Goal: Information Seeking & Learning: Learn about a topic

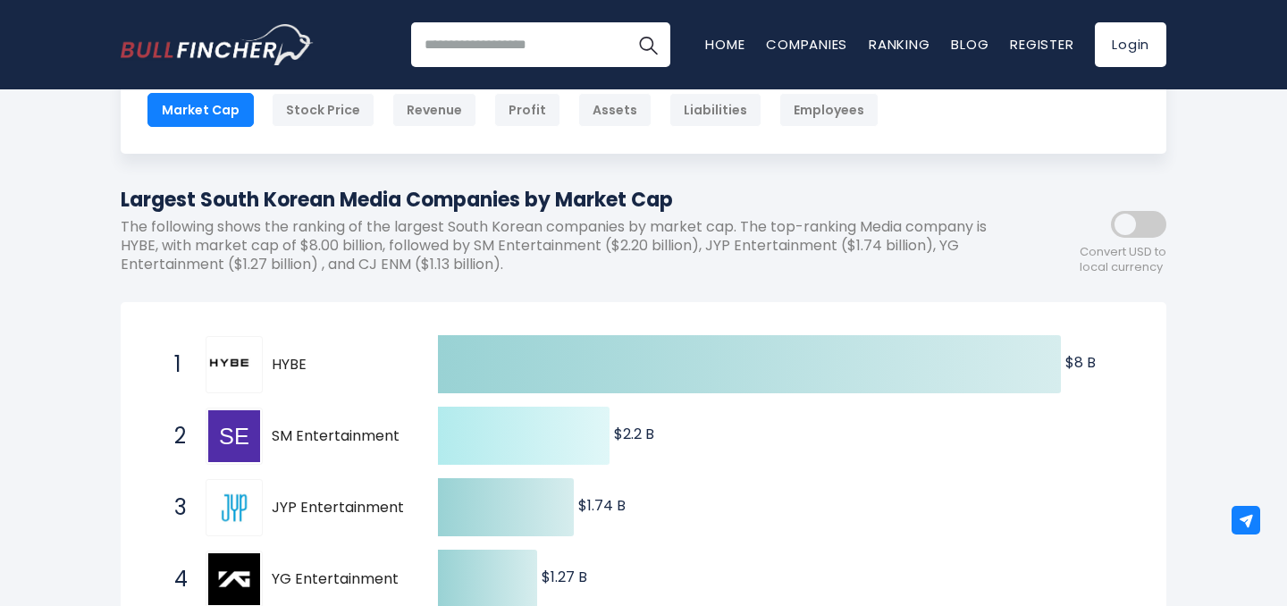
scroll to position [126, 0]
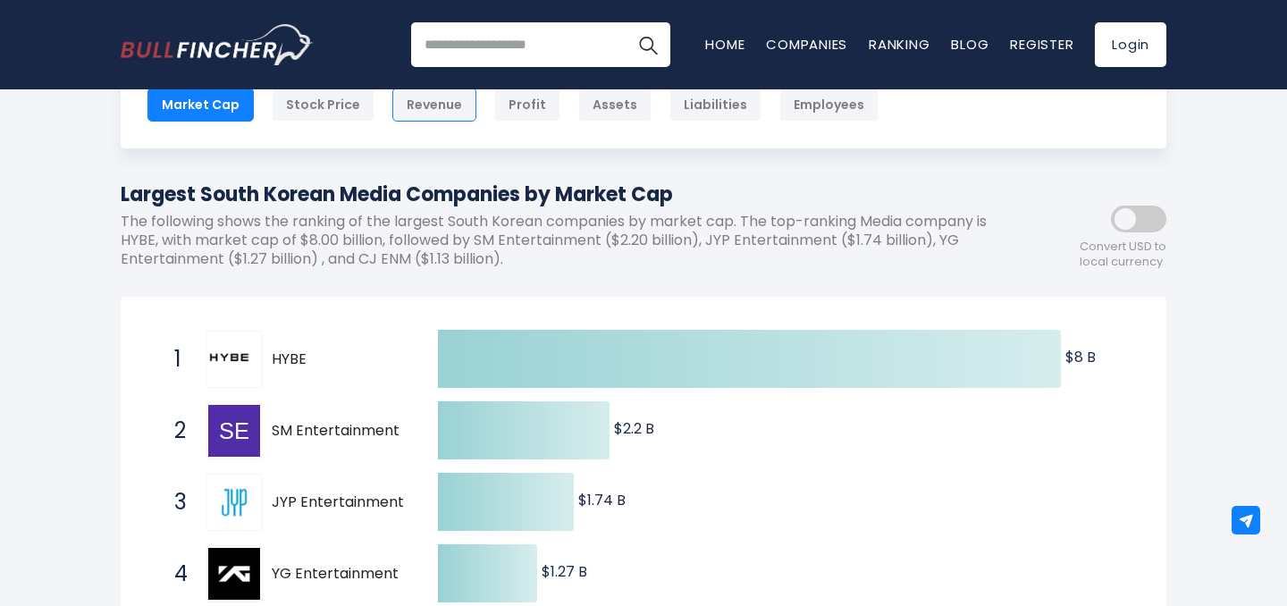
click at [430, 97] on div "Revenue" at bounding box center [434, 105] width 84 height 34
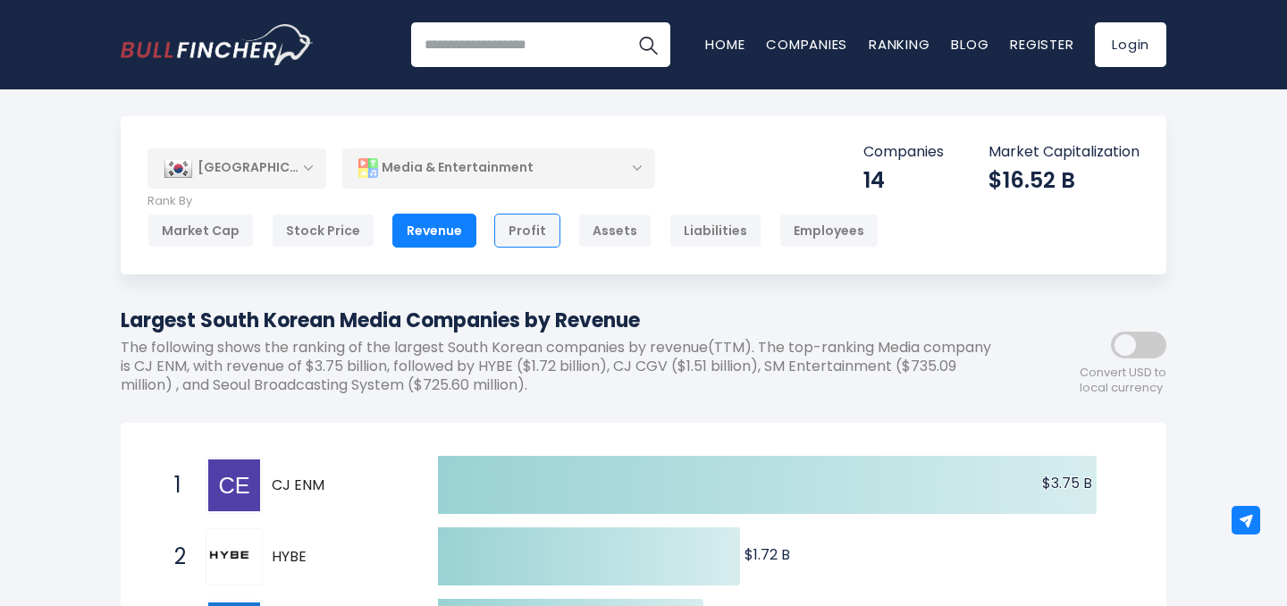
click at [522, 223] on div "Profit" at bounding box center [527, 231] width 66 height 34
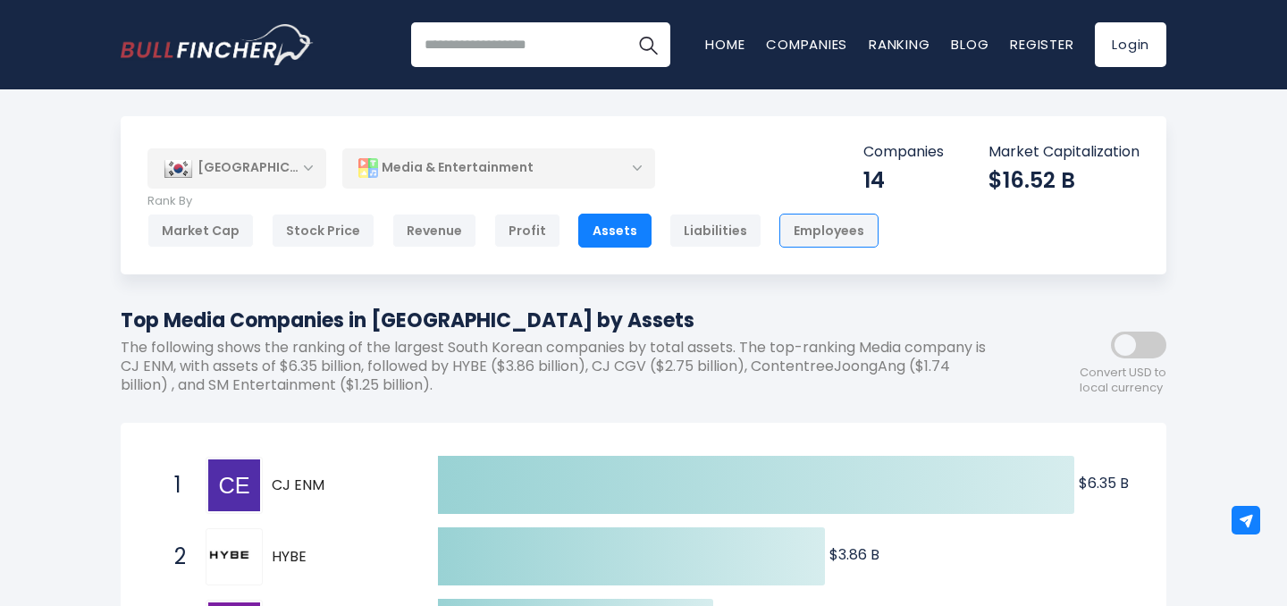
click at [790, 232] on div "Employees" at bounding box center [828, 231] width 99 height 34
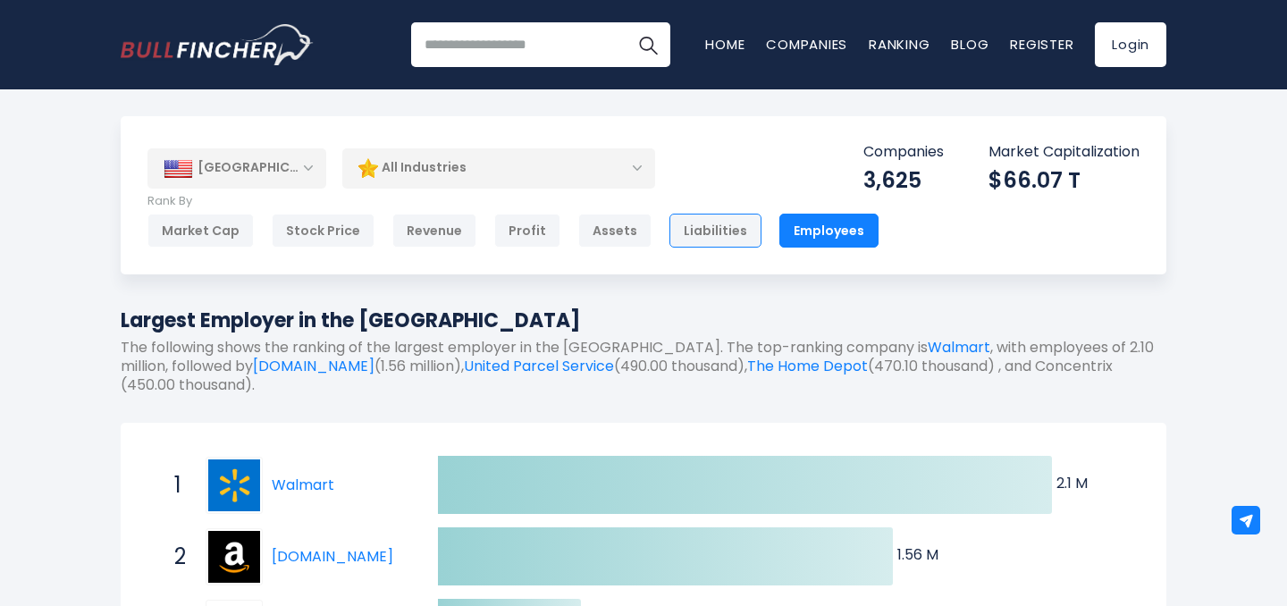
click at [697, 238] on div "Liabilities" at bounding box center [715, 231] width 92 height 34
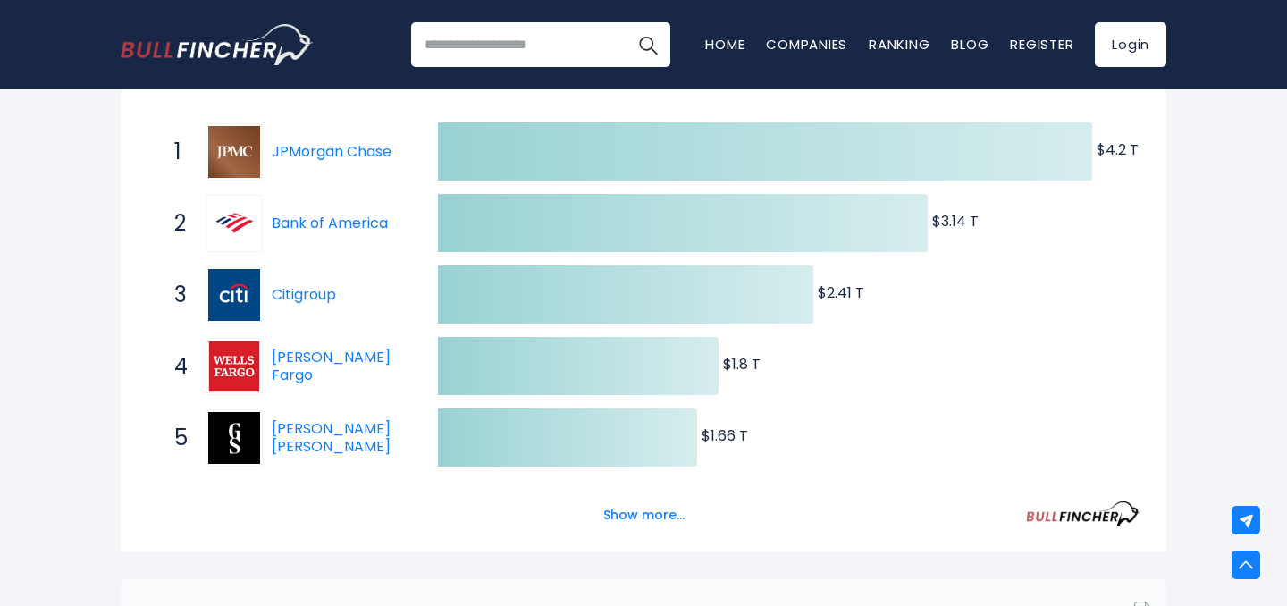
scroll to position [369, 0]
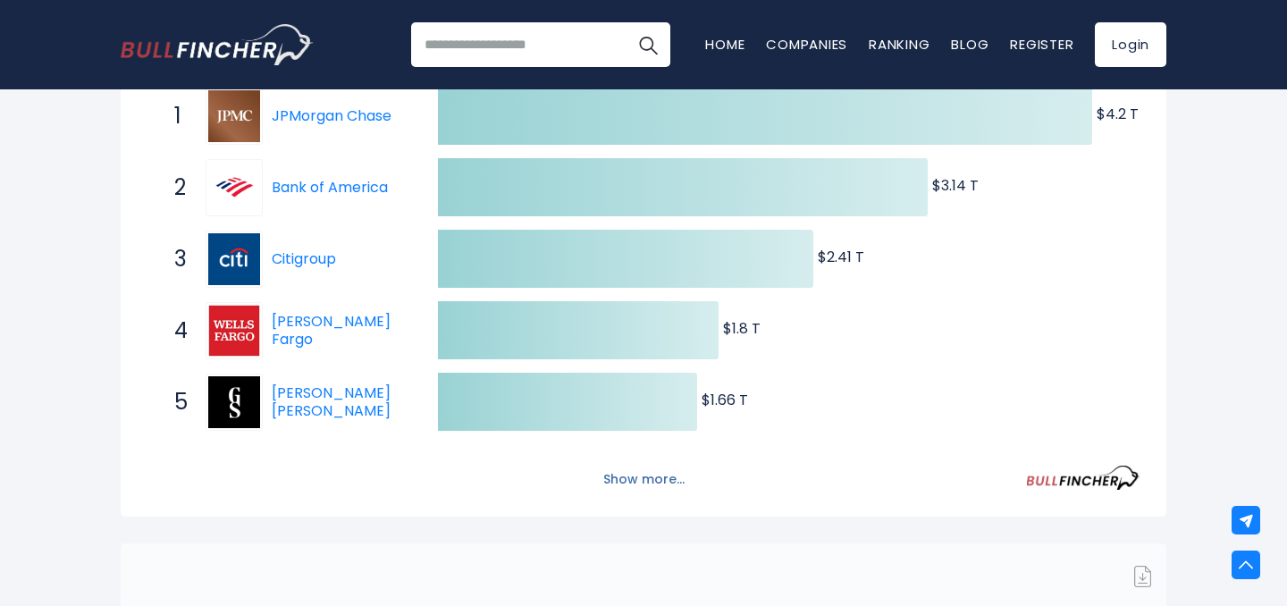
click at [633, 484] on button "Show more..." at bounding box center [643, 479] width 103 height 29
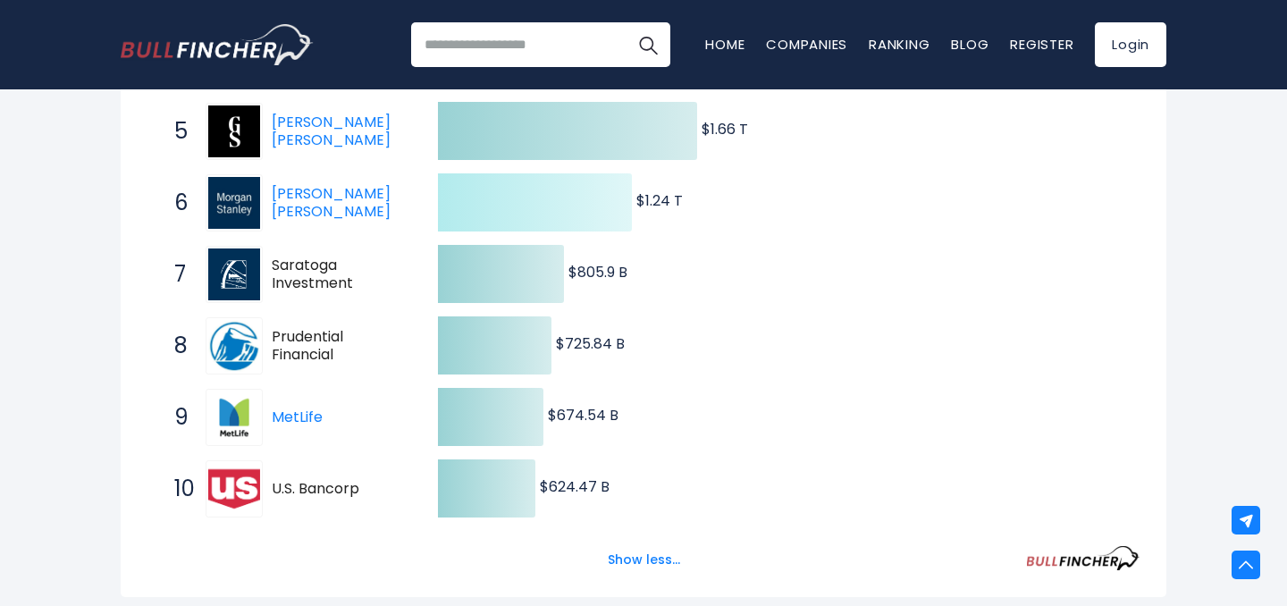
scroll to position [0, 0]
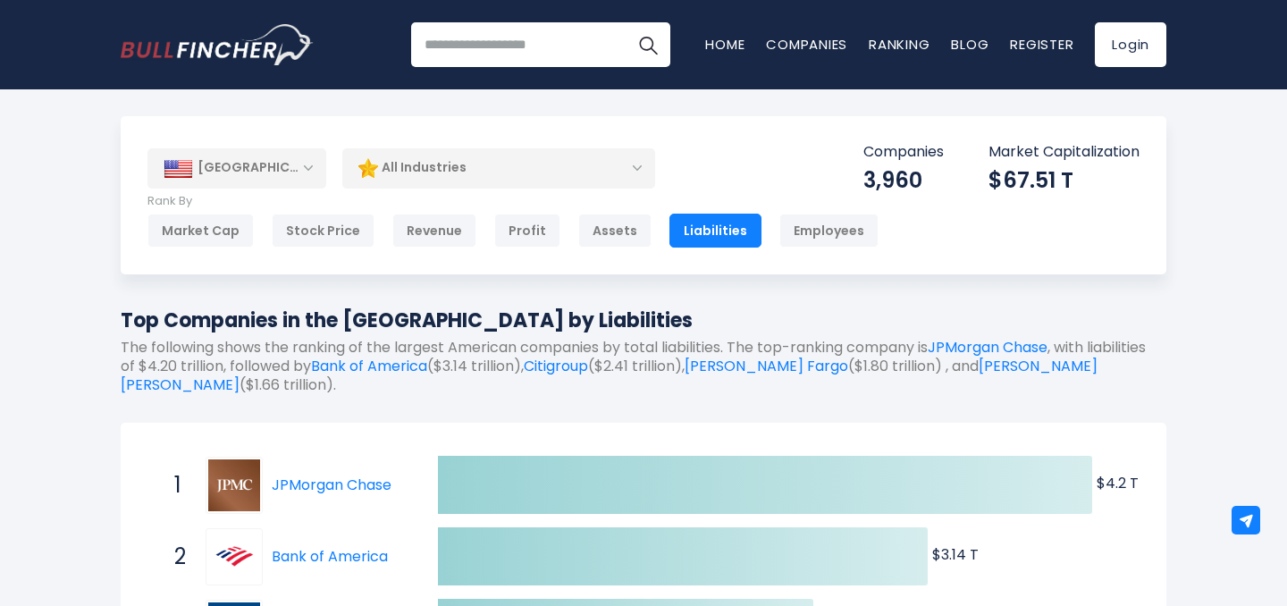
click at [315, 173] on div "[GEOGRAPHIC_DATA]" at bounding box center [236, 167] width 179 height 39
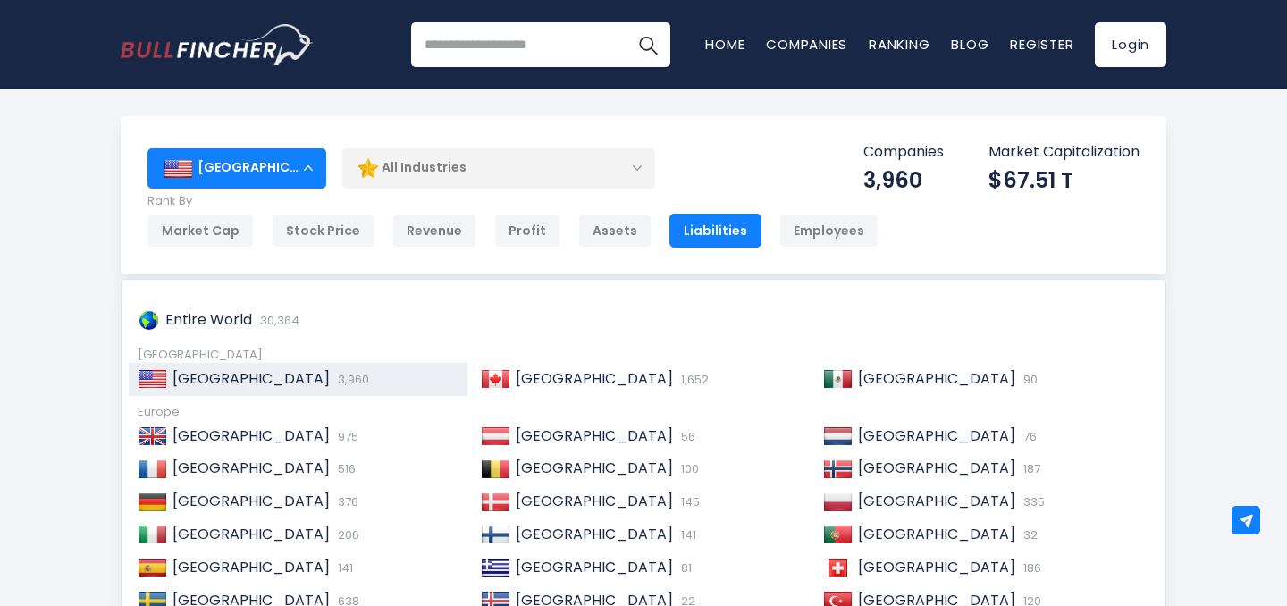
click at [304, 168] on div "[GEOGRAPHIC_DATA]" at bounding box center [236, 167] width 179 height 39
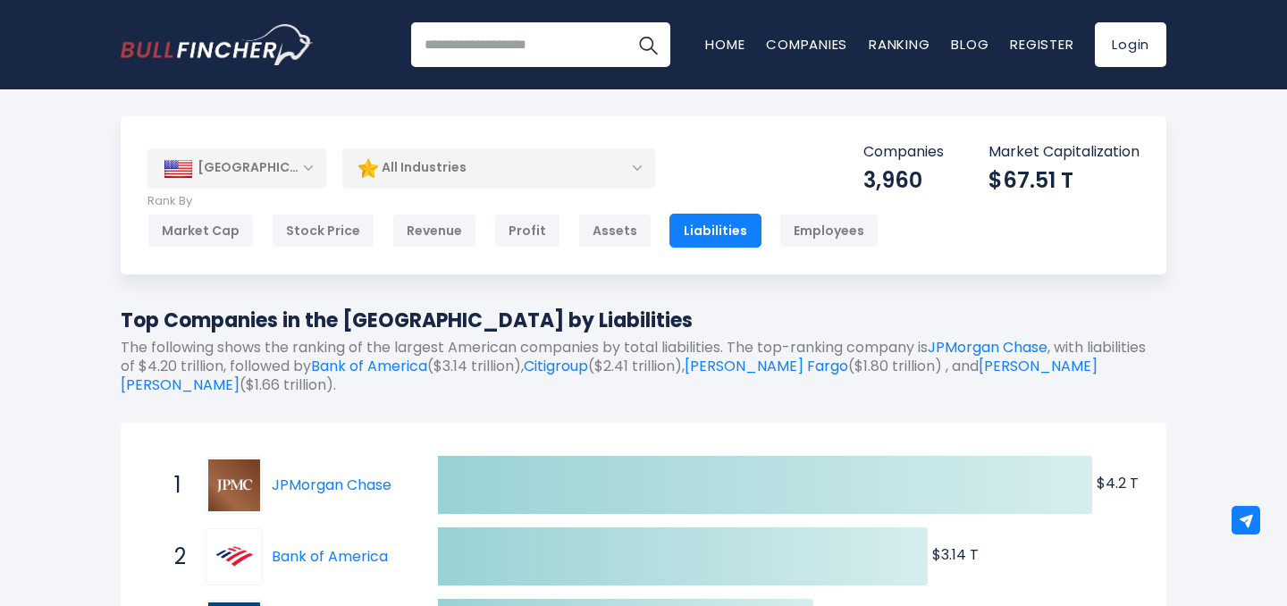
click at [304, 168] on div "[GEOGRAPHIC_DATA]" at bounding box center [236, 167] width 179 height 39
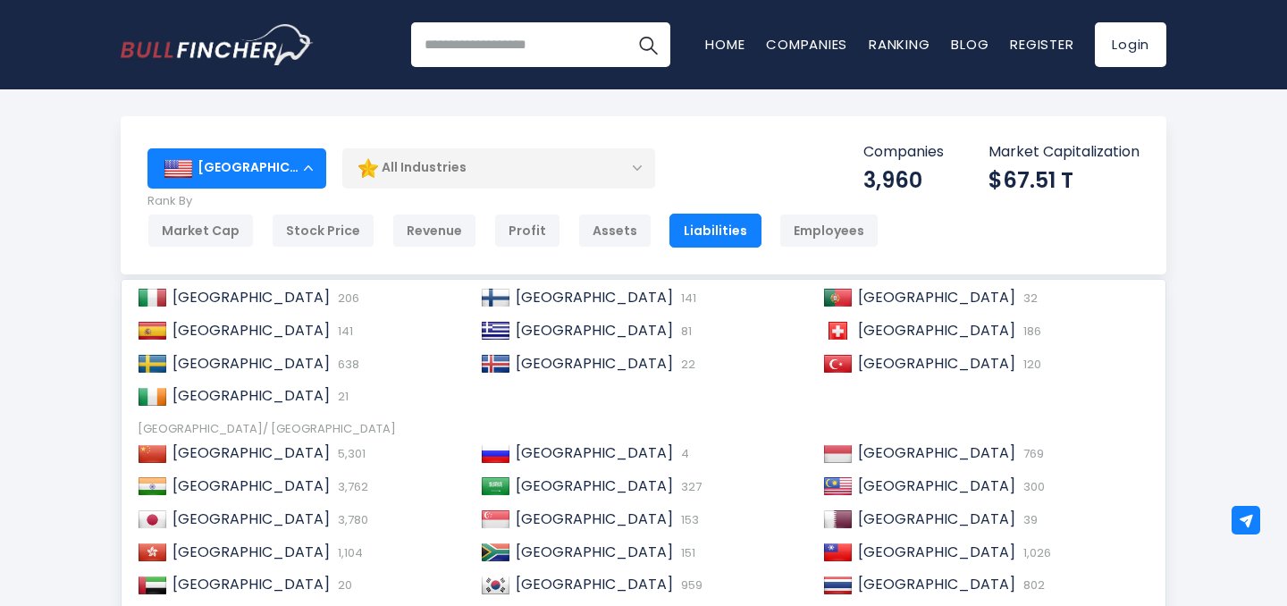
scroll to position [273, 0]
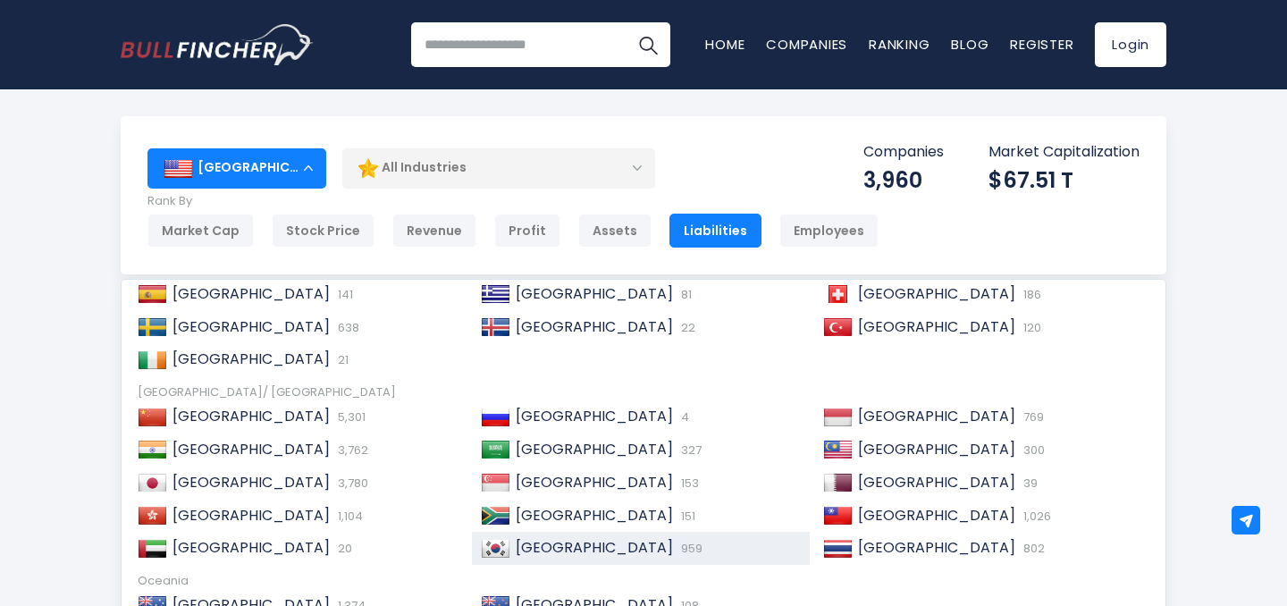
click at [479, 544] on div "South Korea 959" at bounding box center [641, 548] width 339 height 33
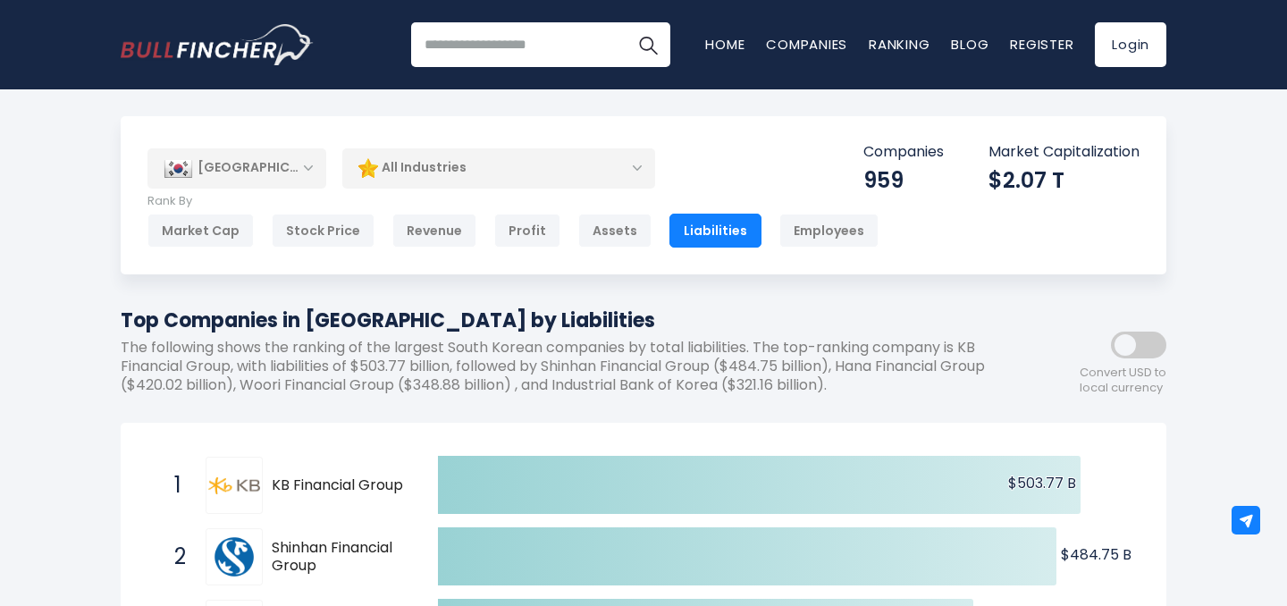
click at [463, 172] on div "All Industries" at bounding box center [498, 167] width 313 height 41
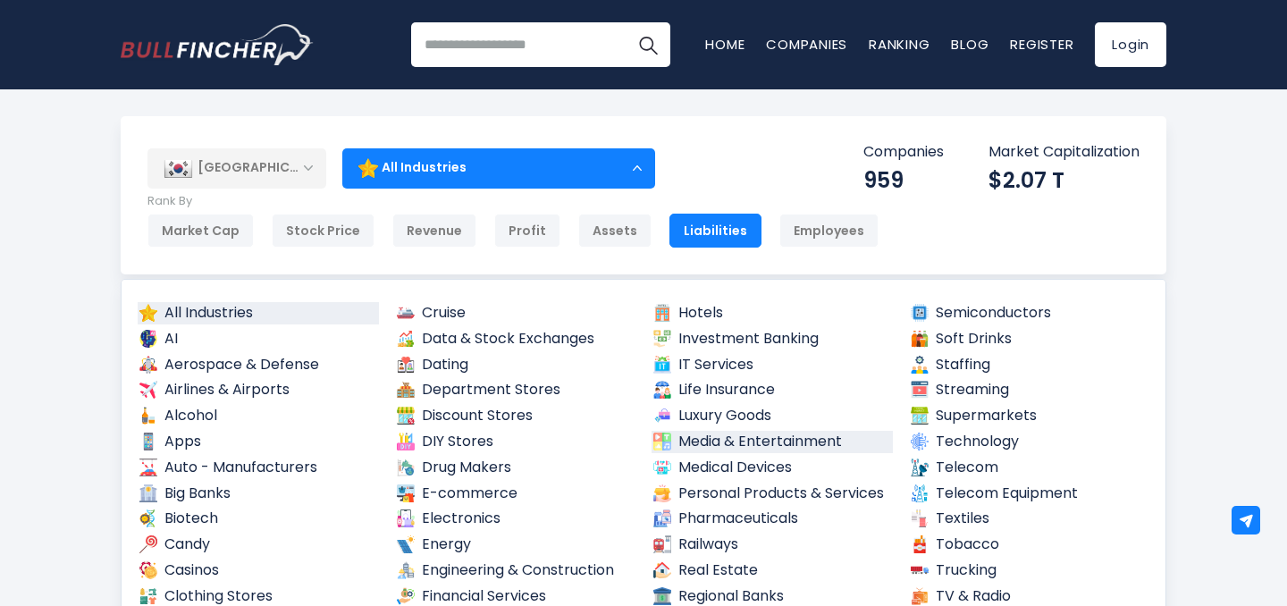
click at [745, 443] on link "Media & Entertainment" at bounding box center [771, 442] width 241 height 22
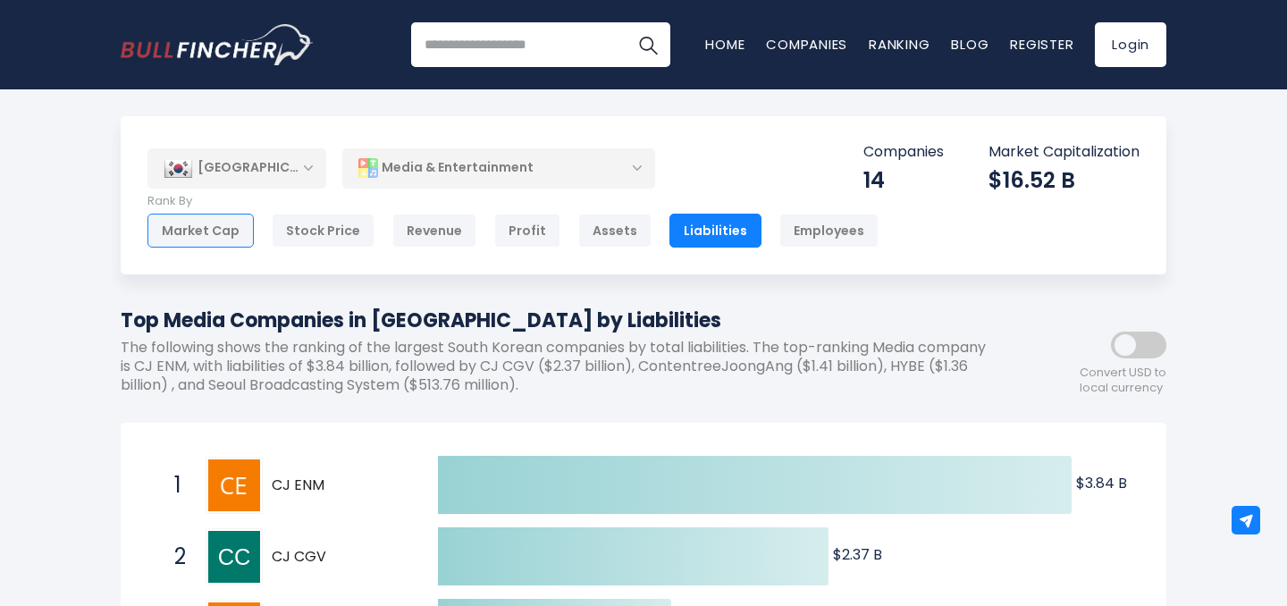
click at [206, 223] on div "Market Cap" at bounding box center [200, 231] width 106 height 34
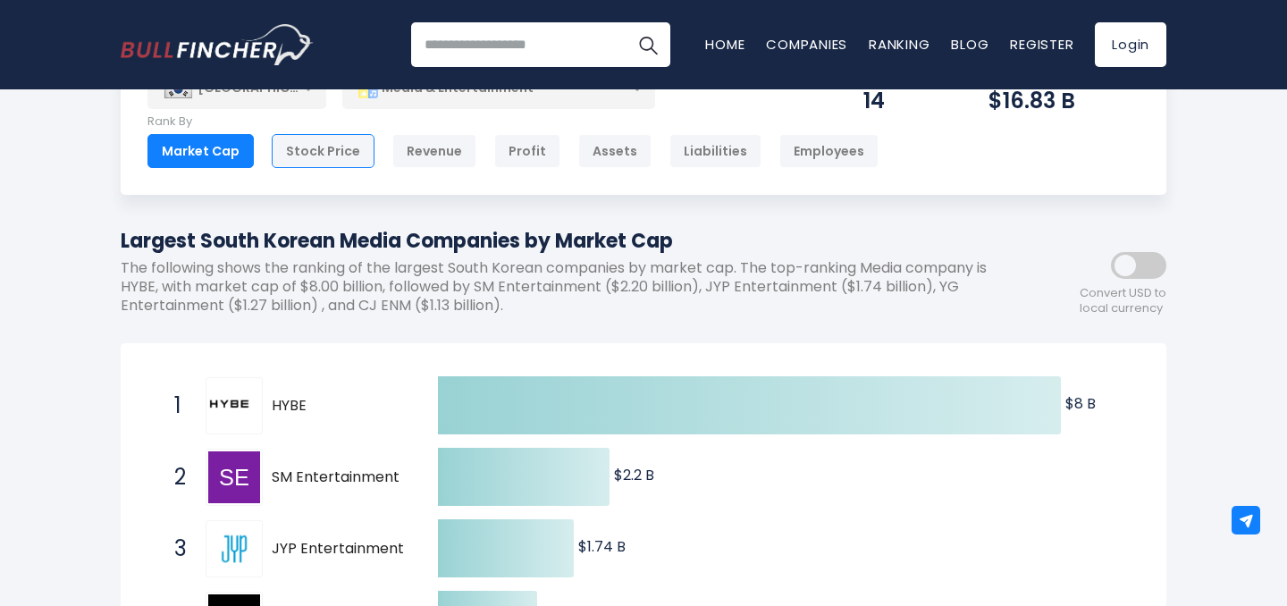
click at [329, 152] on div "Stock Price" at bounding box center [323, 151] width 103 height 34
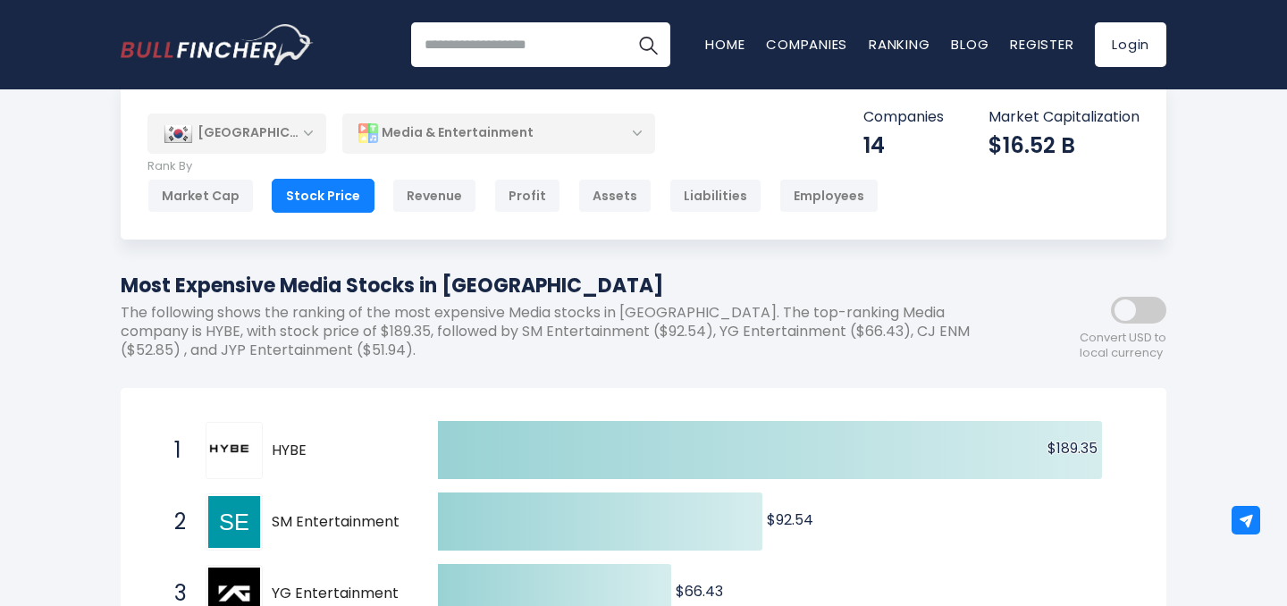
scroll to position [45, 0]
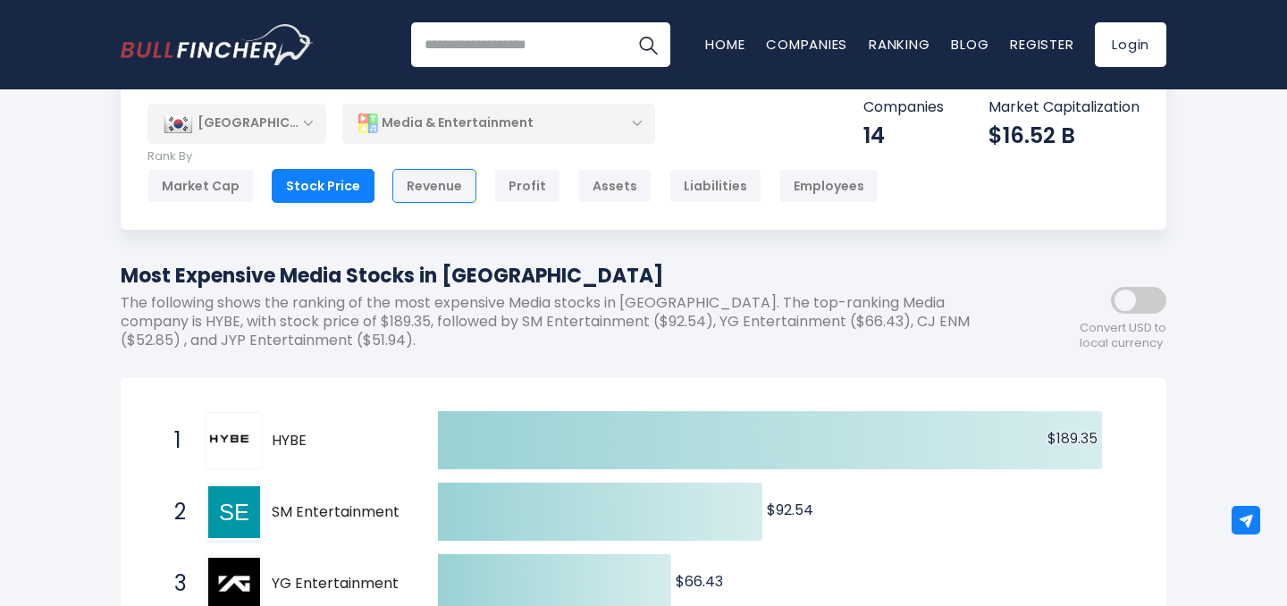
click at [417, 184] on div "Revenue" at bounding box center [434, 186] width 84 height 34
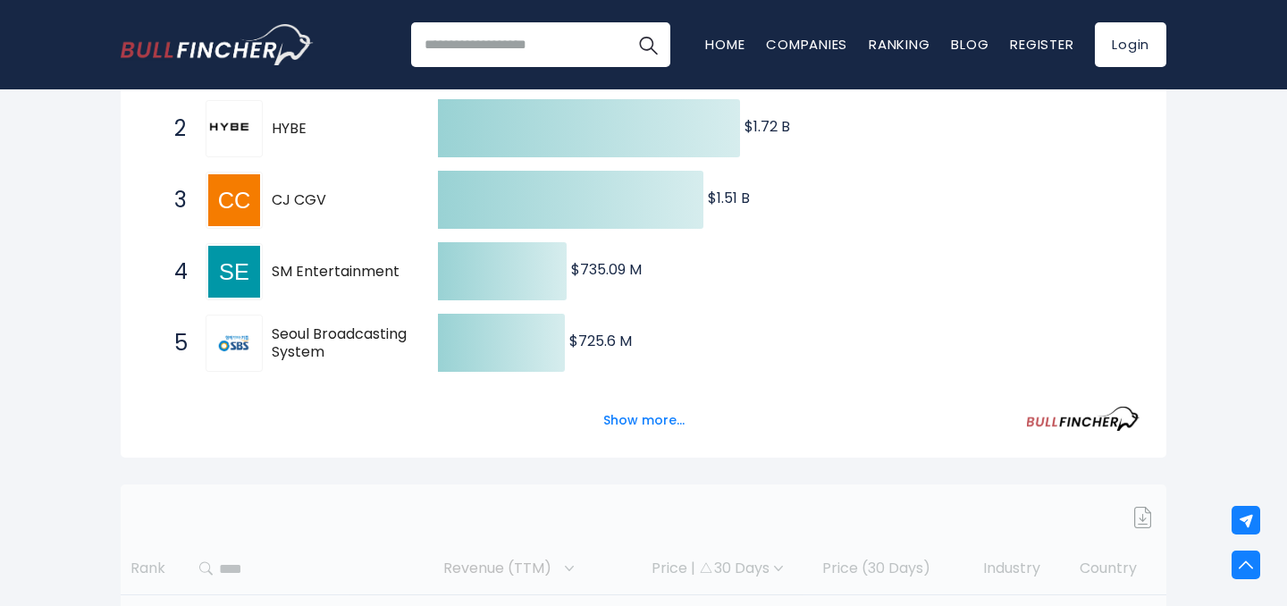
scroll to position [436, 0]
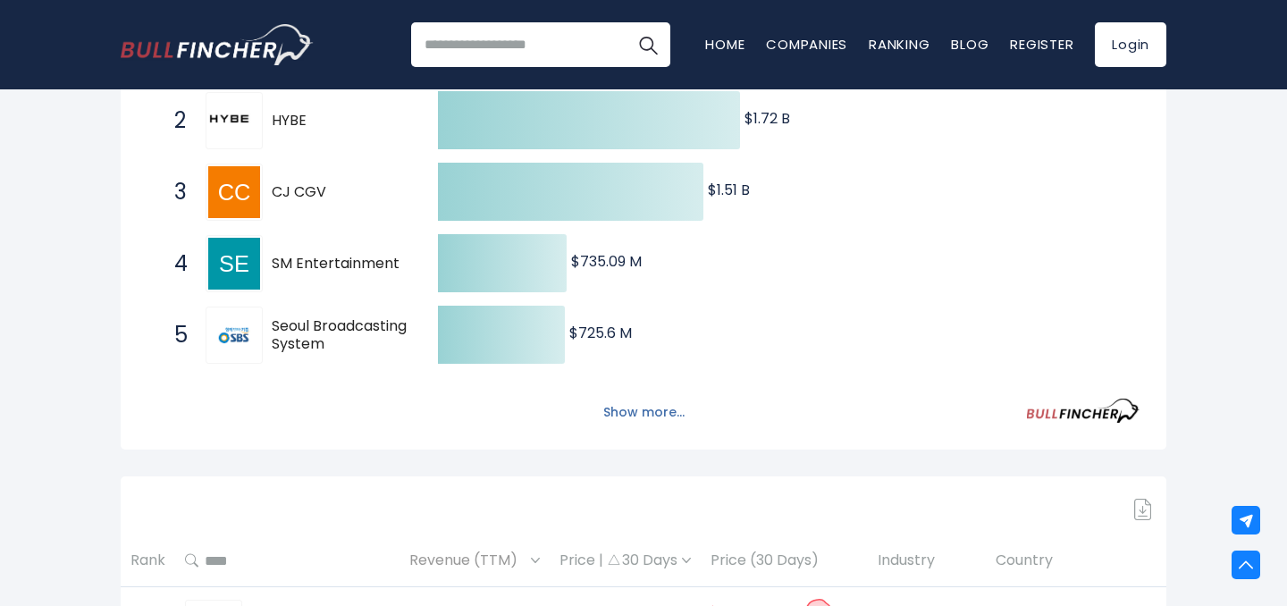
click at [648, 417] on button "Show more..." at bounding box center [643, 412] width 103 height 29
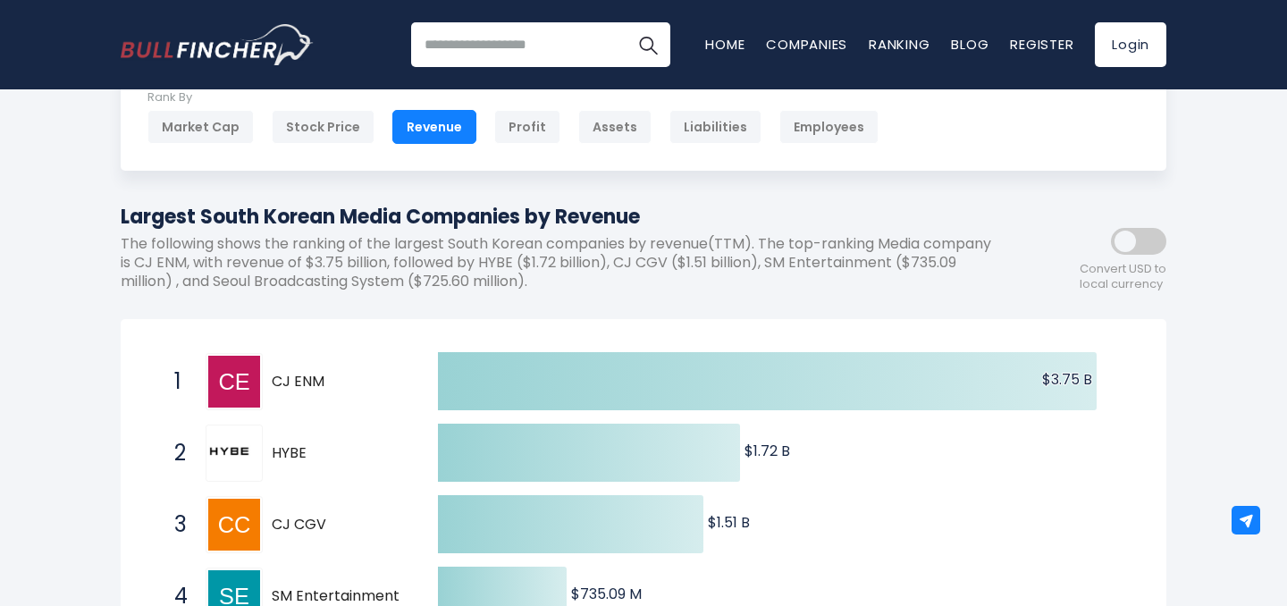
scroll to position [0, 0]
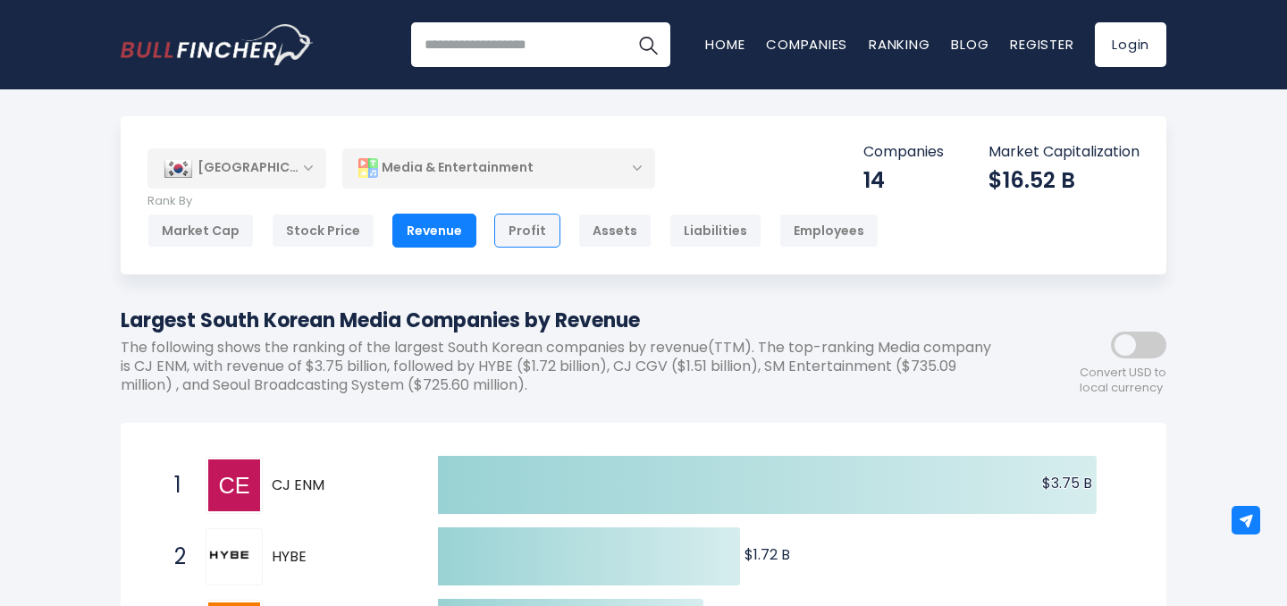
click at [519, 238] on div "Profit" at bounding box center [527, 231] width 66 height 34
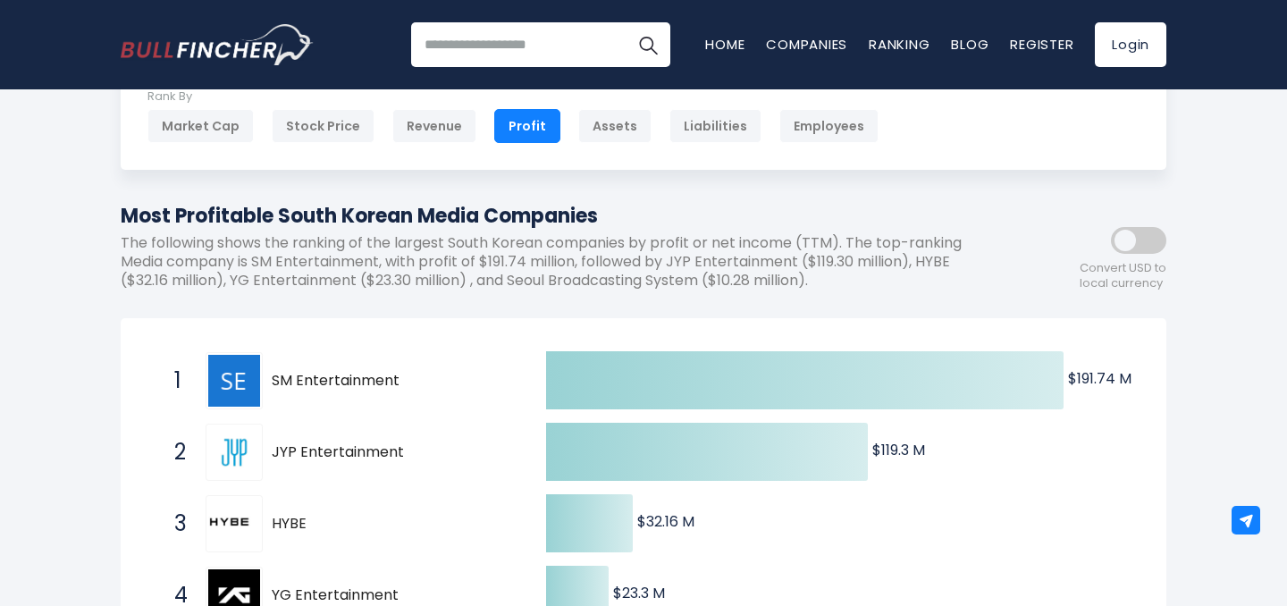
scroll to position [104, 0]
click at [844, 115] on div "Employees" at bounding box center [828, 127] width 99 height 34
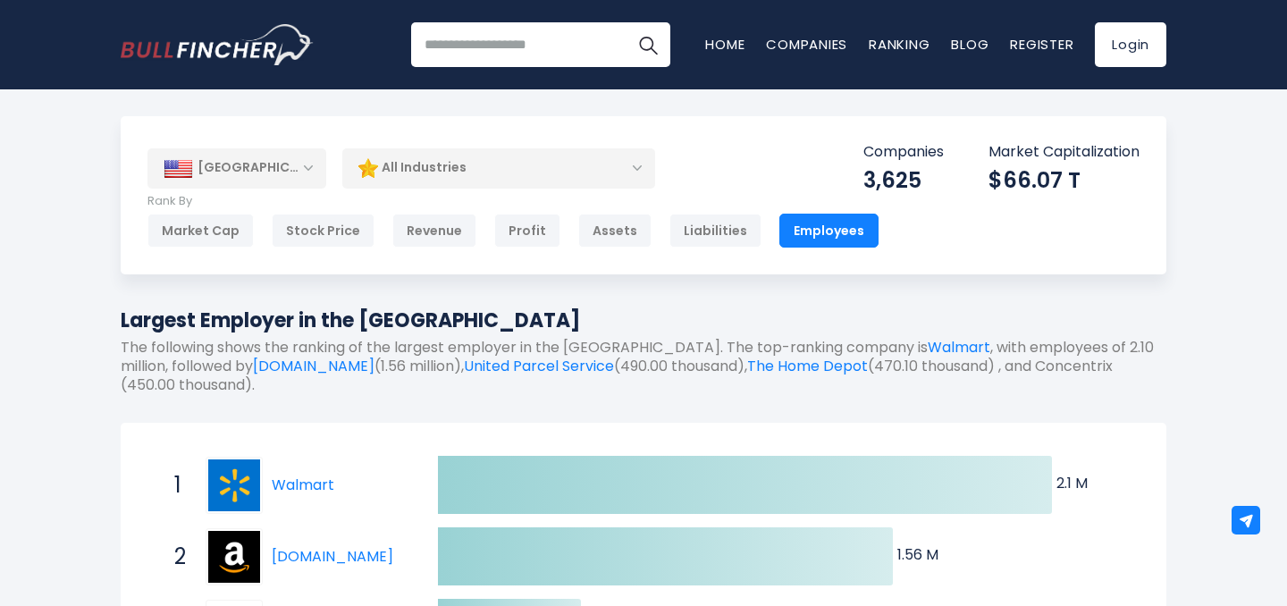
click at [677, 248] on div "United States Entire World 30,364 North America United States 3,960" at bounding box center [644, 195] width 1046 height 158
click at [675, 236] on div "Liabilities" at bounding box center [715, 231] width 92 height 34
click at [286, 171] on div "[GEOGRAPHIC_DATA]" at bounding box center [236, 167] width 179 height 39
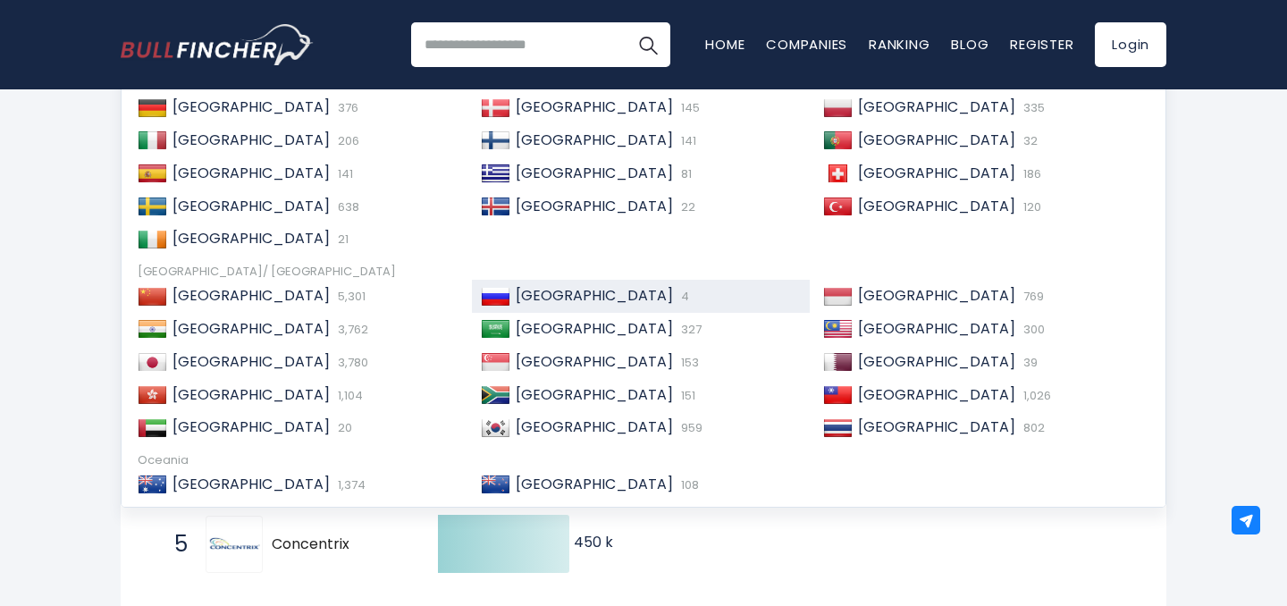
scroll to position [180, 0]
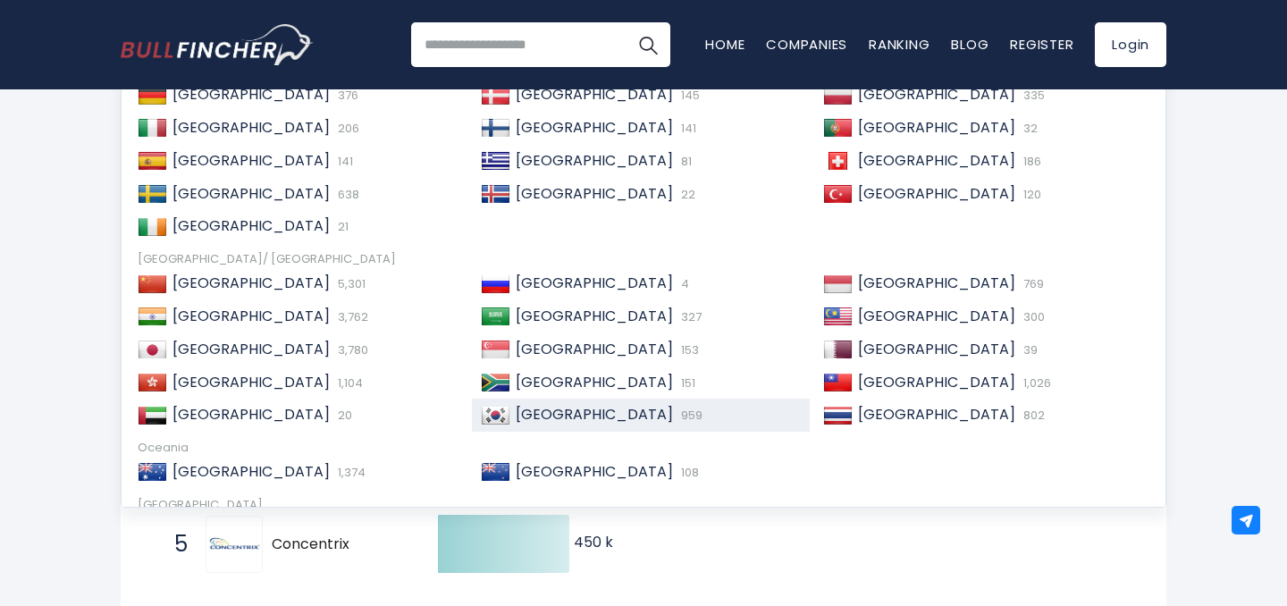
click at [636, 403] on div "South Korea 959" at bounding box center [641, 415] width 339 height 33
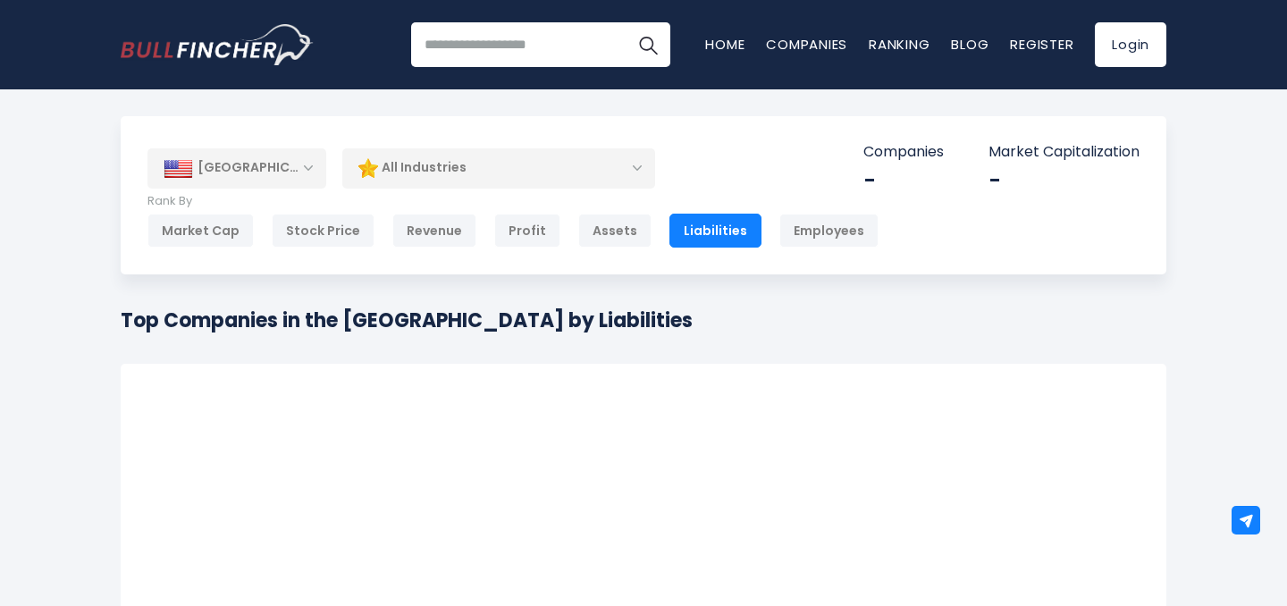
click at [587, 165] on div "All Industries" at bounding box center [498, 167] width 313 height 41
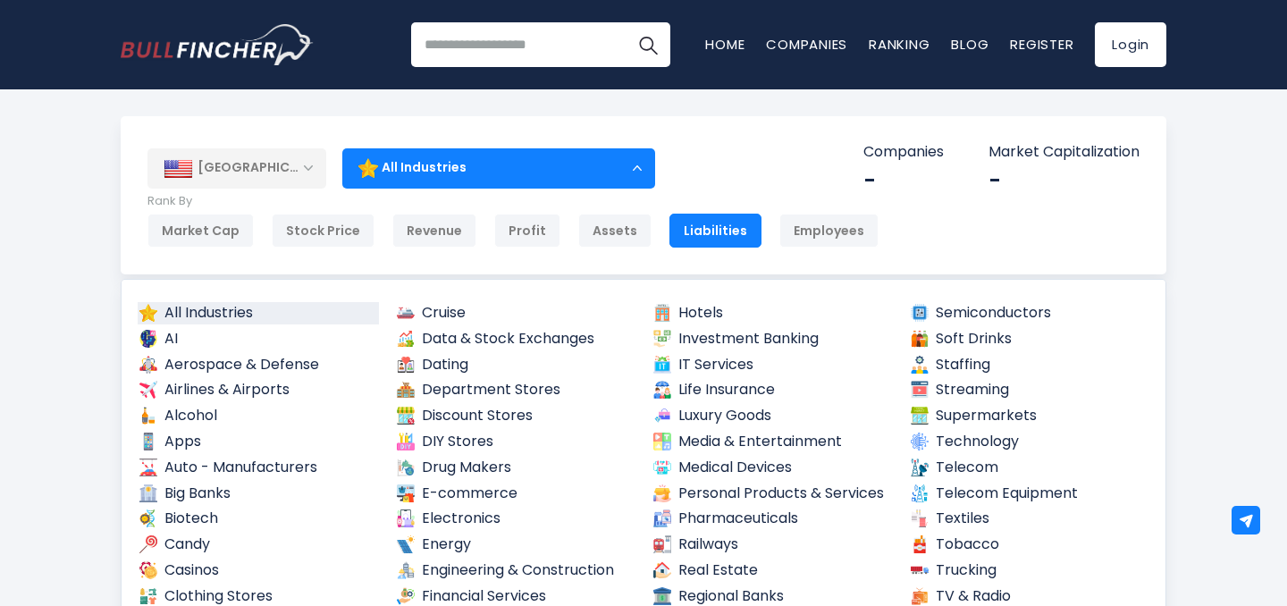
click at [283, 172] on div "[GEOGRAPHIC_DATA]" at bounding box center [236, 167] width 179 height 39
